Goal: Find specific page/section: Find specific page/section

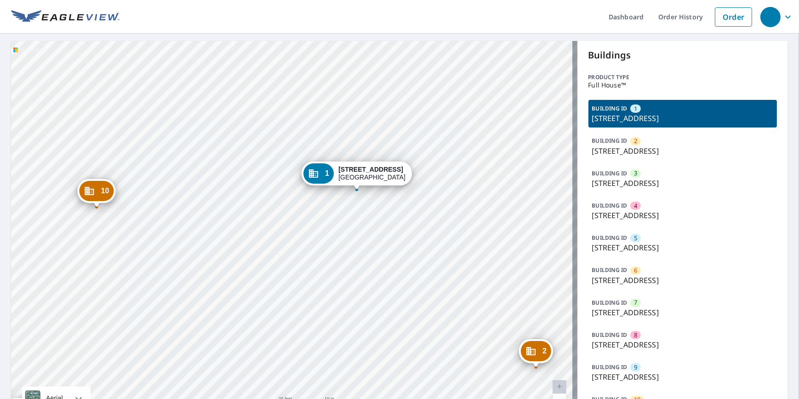
drag, startPoint x: 379, startPoint y: 262, endPoint x: 355, endPoint y: 218, distance: 49.8
click at [355, 219] on div "2 [STREET_ADDRESS] 3 [STREET_ADDRESS] 4 [STREET_ADDRESS] 5 [STREET_ADDRESS] 6 […" at bounding box center [294, 233] width 566 height 385
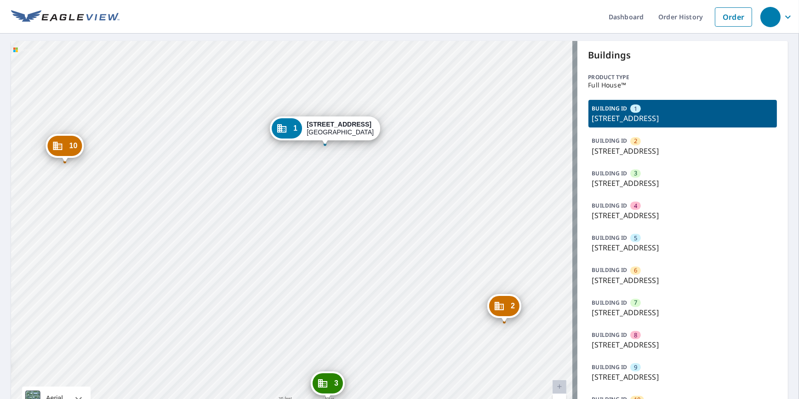
drag, startPoint x: 347, startPoint y: 175, endPoint x: 242, endPoint y: 188, distance: 105.7
click at [242, 188] on div "2 [STREET_ADDRESS] 3 [STREET_ADDRESS] 4 [STREET_ADDRESS] 5 [STREET_ADDRESS] 6 […" at bounding box center [294, 233] width 566 height 385
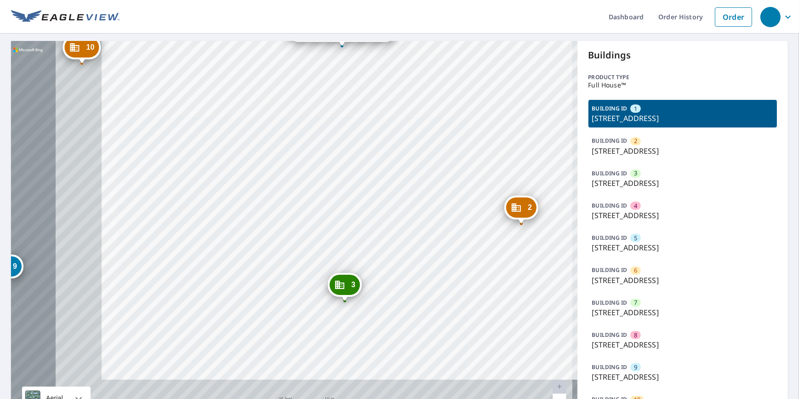
drag, startPoint x: 328, startPoint y: 262, endPoint x: 450, endPoint y: 150, distance: 165.6
click at [450, 150] on div "2 [STREET_ADDRESS] 3 [STREET_ADDRESS] 4 [STREET_ADDRESS] 5 [STREET_ADDRESS] 6 […" at bounding box center [294, 233] width 566 height 385
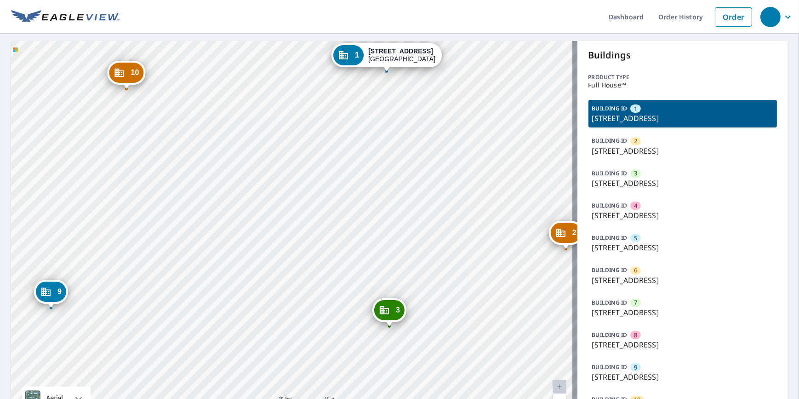
drag, startPoint x: 247, startPoint y: 184, endPoint x: 319, endPoint y: 217, distance: 79.4
click at [319, 217] on div "2 [STREET_ADDRESS] 3 [STREET_ADDRESS] 4 [STREET_ADDRESS] 5 [STREET_ADDRESS] 6 […" at bounding box center [294, 233] width 566 height 385
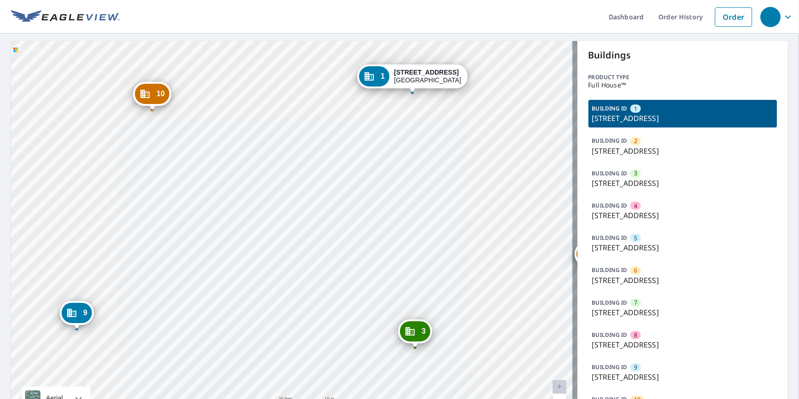
drag, startPoint x: 436, startPoint y: 233, endPoint x: 422, endPoint y: 221, distance: 17.6
click at [437, 241] on div "2 [STREET_ADDRESS] 3 [STREET_ADDRESS] 4 [STREET_ADDRESS] 5 [STREET_ADDRESS] 6 […" at bounding box center [294, 233] width 566 height 385
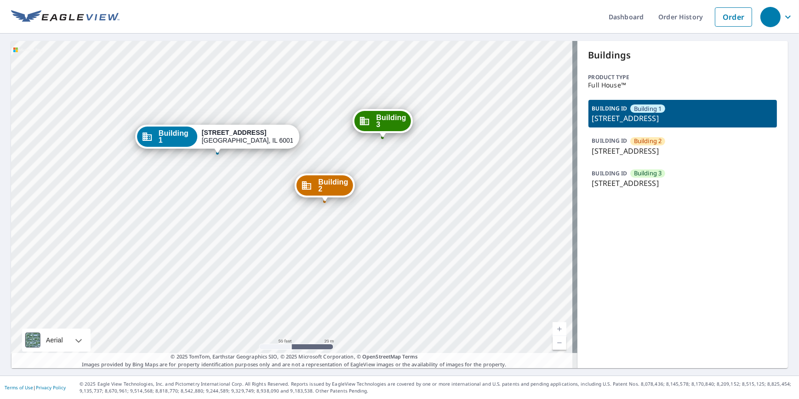
click at [81, 29] on header "Dashboard Order History Order" at bounding box center [399, 17] width 799 height 34
